Goal: Information Seeking & Learning: Learn about a topic

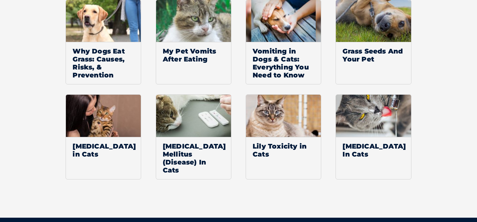
scroll to position [577, 0]
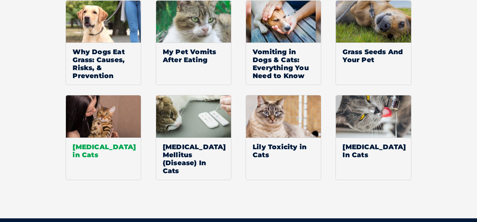
click at [99, 120] on img at bounding box center [103, 117] width 75 height 42
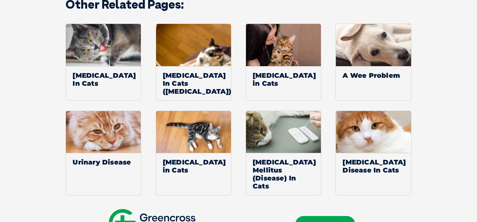
scroll to position [1113, 0]
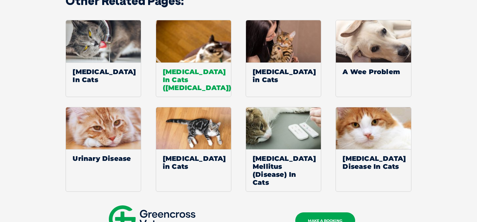
click at [198, 50] on img at bounding box center [193, 41] width 75 height 42
